Goal: Information Seeking & Learning: Learn about a topic

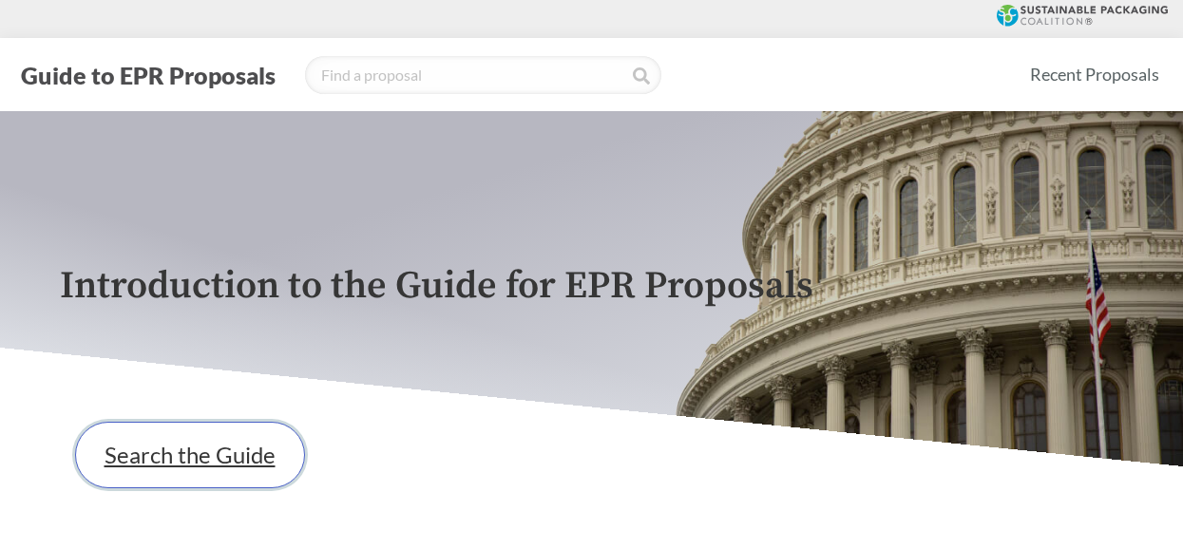
click at [230, 458] on link "Search the Guide" at bounding box center [190, 455] width 230 height 66
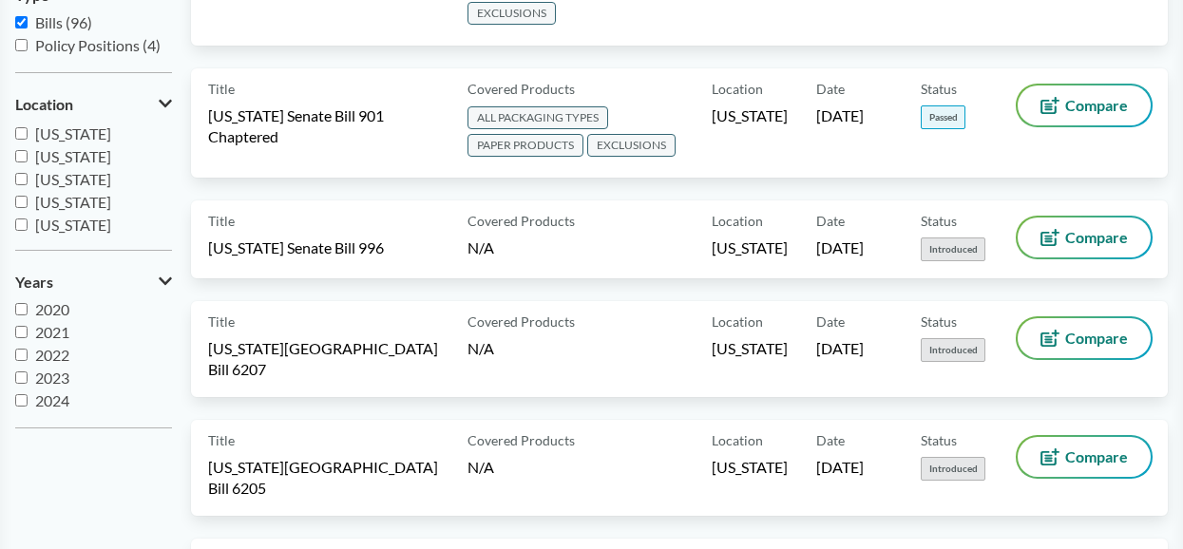
scroll to position [318, 0]
click at [46, 338] on span "2021" at bounding box center [52, 332] width 34 height 18
click at [28, 338] on input "2021" at bounding box center [21, 332] width 12 height 12
checkbox input "true"
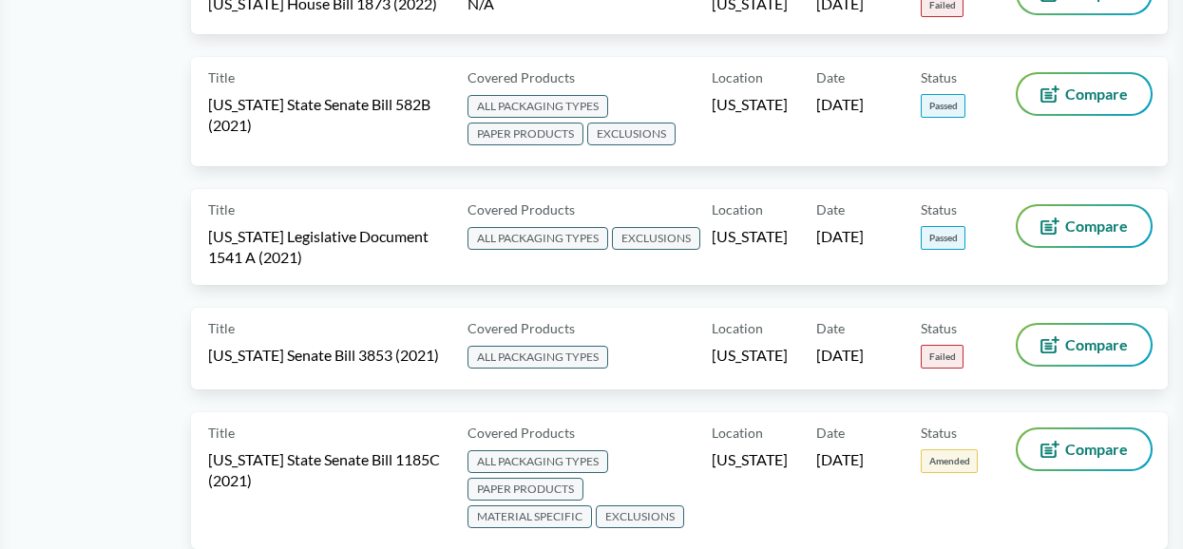
scroll to position [931, 0]
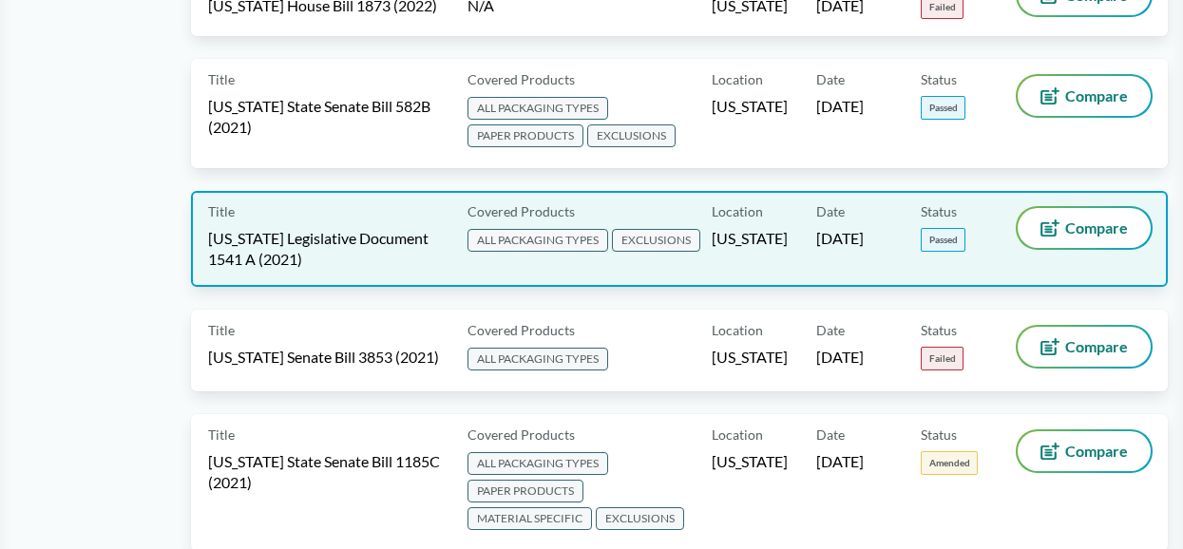
click at [313, 256] on span "[US_STATE] Legislative Document 1541 A (2021)" at bounding box center [326, 249] width 237 height 42
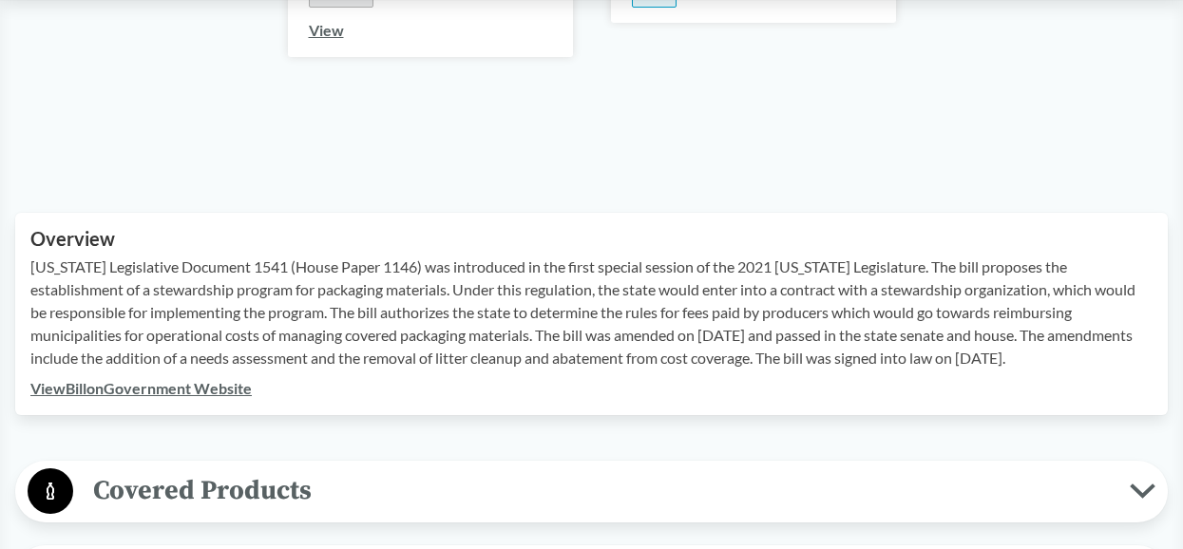
scroll to position [555, 0]
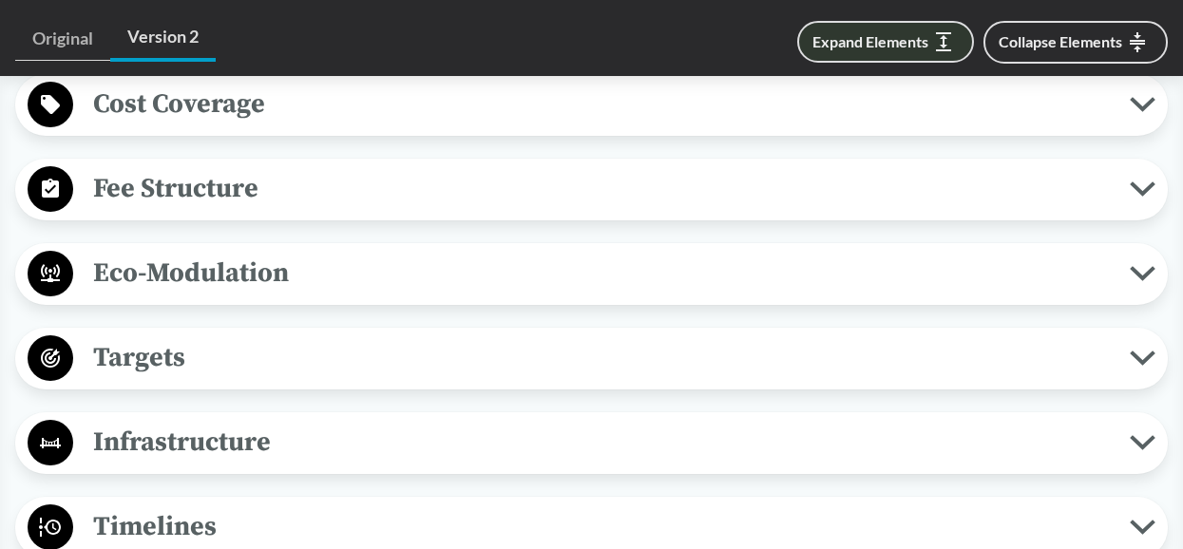
click at [855, 34] on button "Expand Elements" at bounding box center [885, 42] width 177 height 42
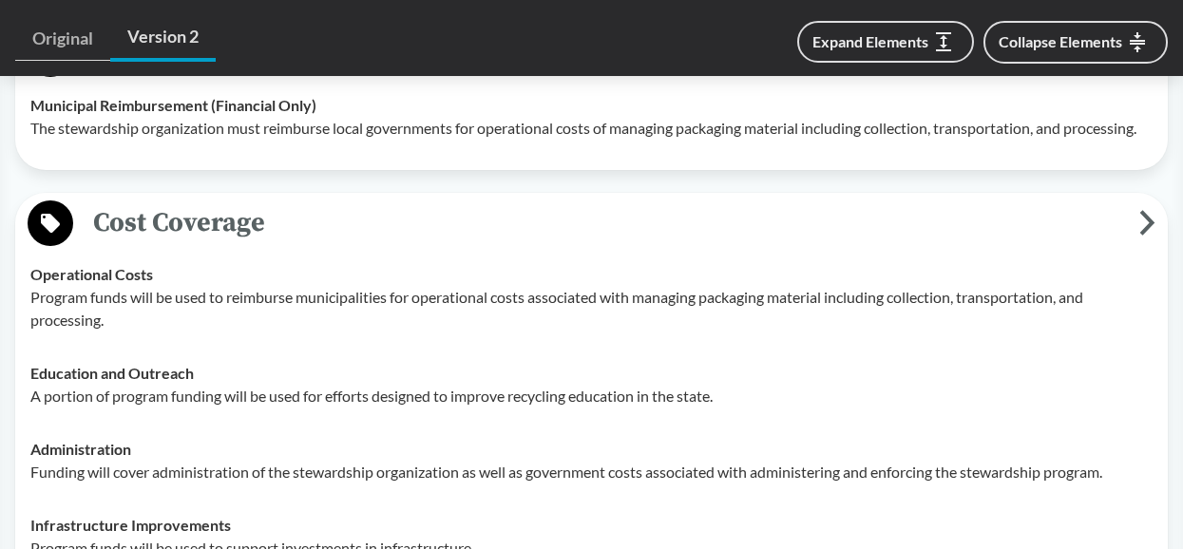
scroll to position [3493, 0]
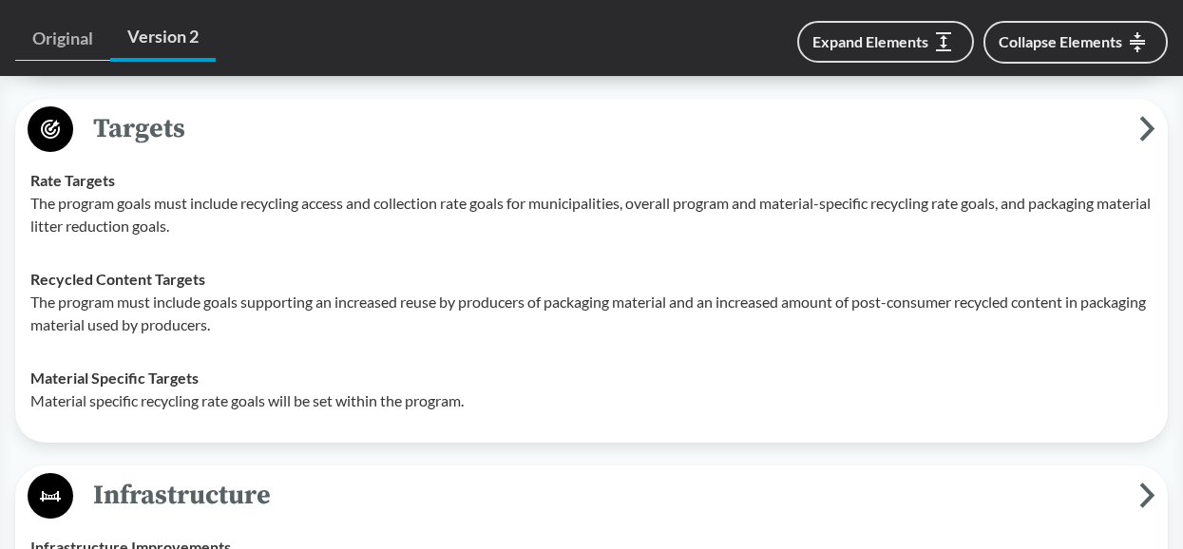
click at [240, 291] on p "The program must include goals supporting an increased reuse by producers of pa…" at bounding box center [591, 314] width 1122 height 46
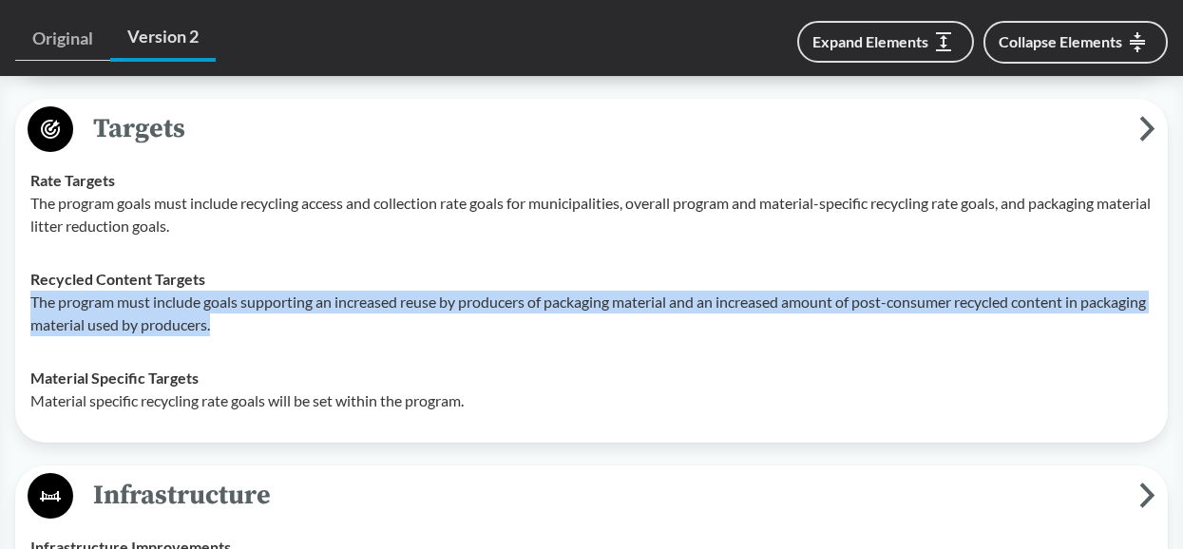
click at [240, 291] on p "The program must include goals supporting an increased reuse by producers of pa…" at bounding box center [591, 314] width 1122 height 46
copy p "The program must include goals supporting an increased reuse by producers of pa…"
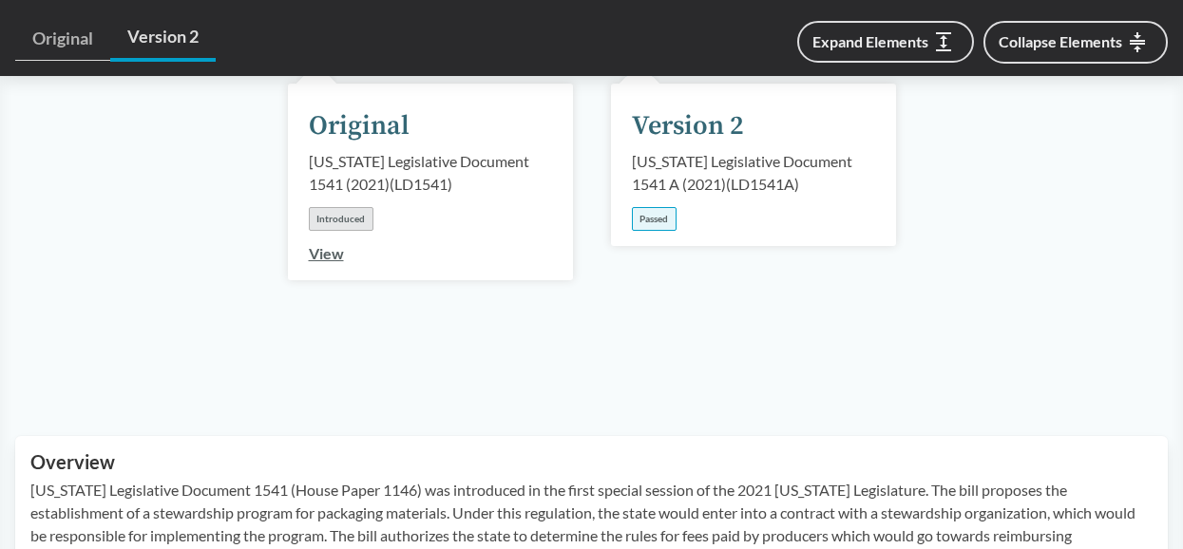
scroll to position [0, 0]
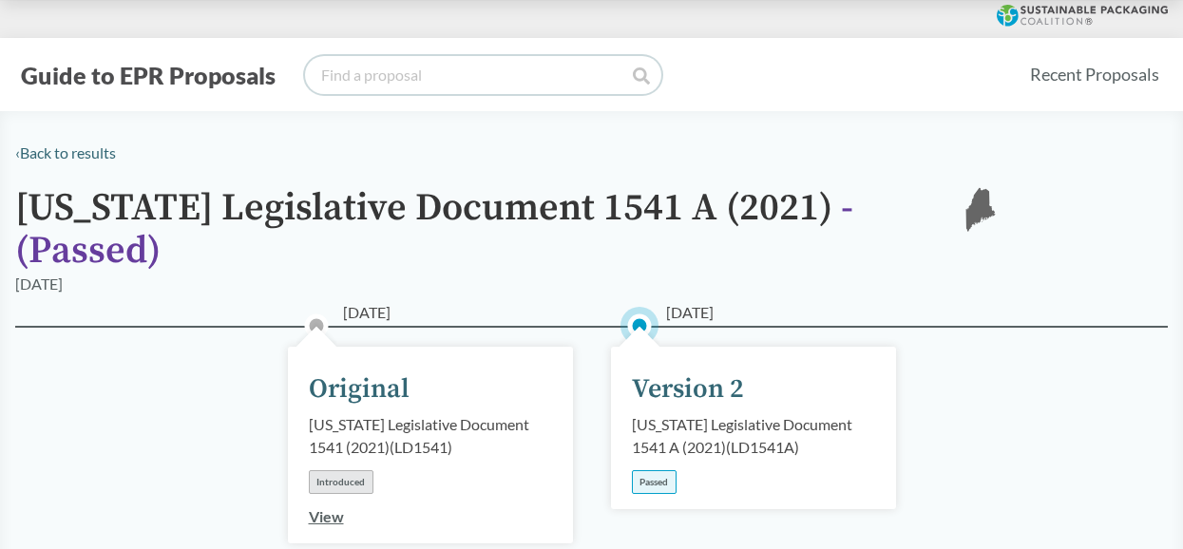
click at [446, 77] on input "search" at bounding box center [483, 75] width 356 height 38
type input "[US_STATE]"
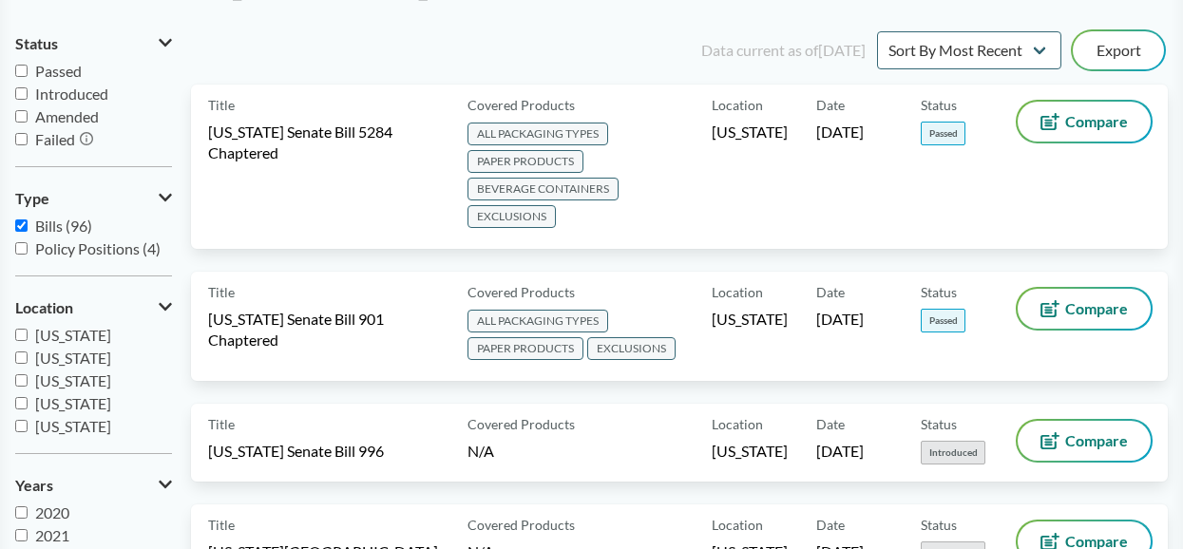
scroll to position [204, 0]
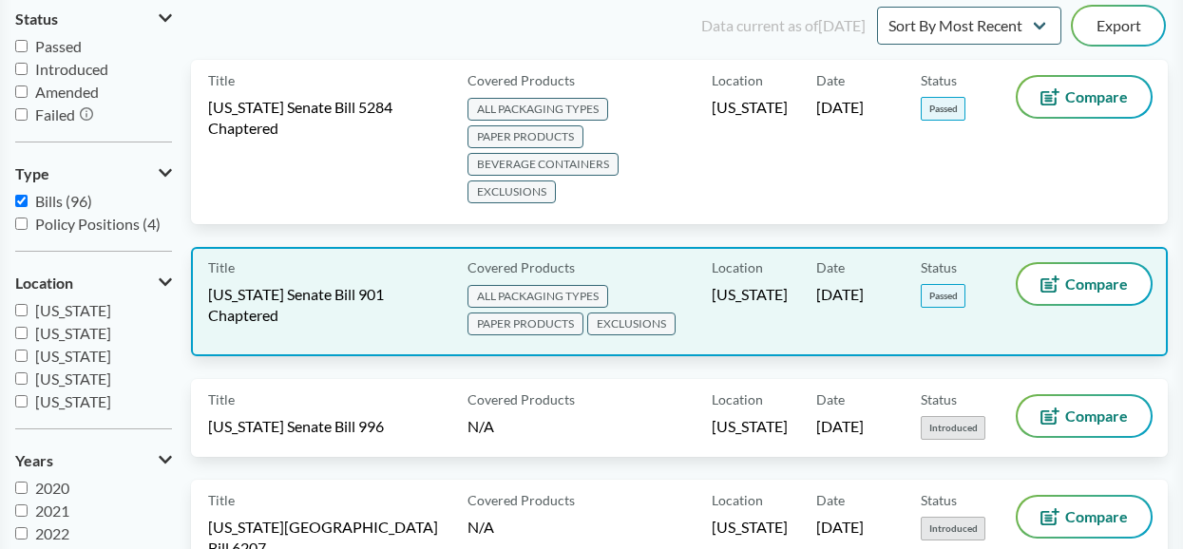
click at [383, 305] on span "[US_STATE] Senate Bill 901 Chaptered" at bounding box center [326, 305] width 237 height 42
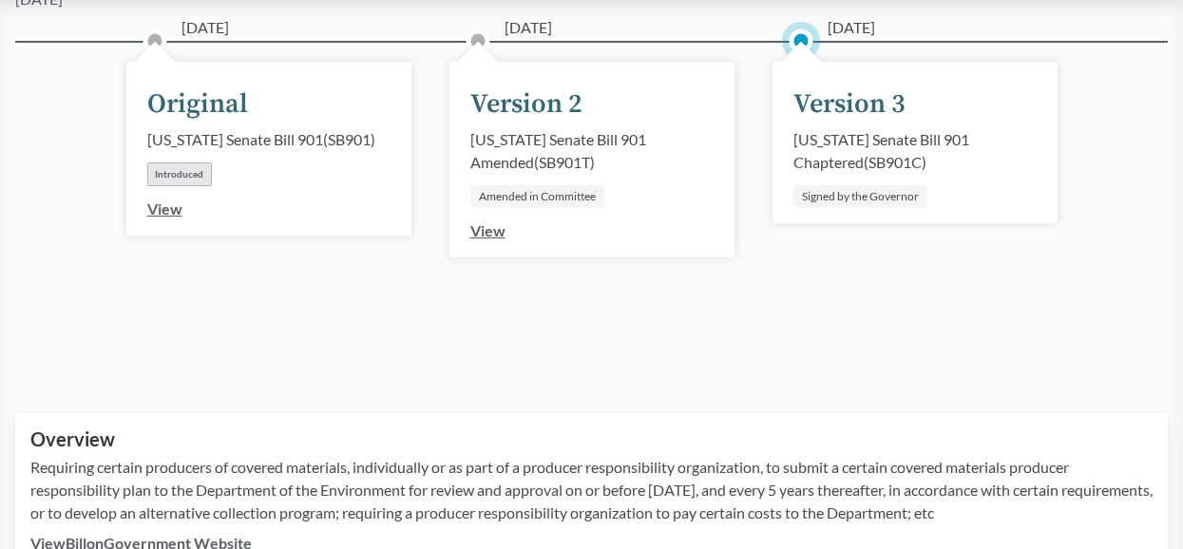
scroll to position [451, 0]
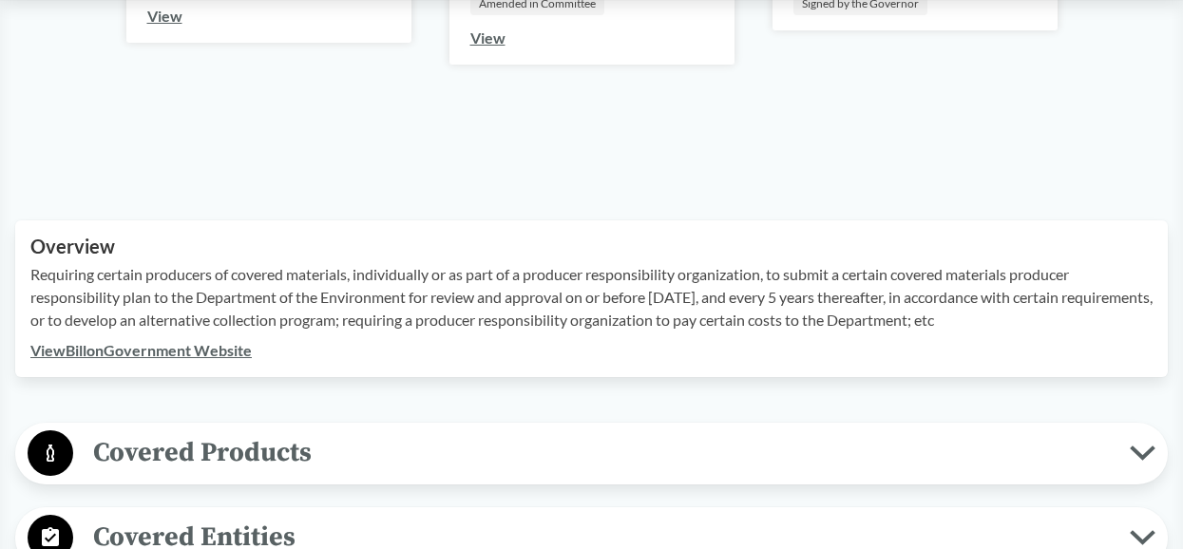
click at [179, 353] on link "View Bill on Government Website" at bounding box center [140, 350] width 221 height 18
